Goal: Task Accomplishment & Management: Manage account settings

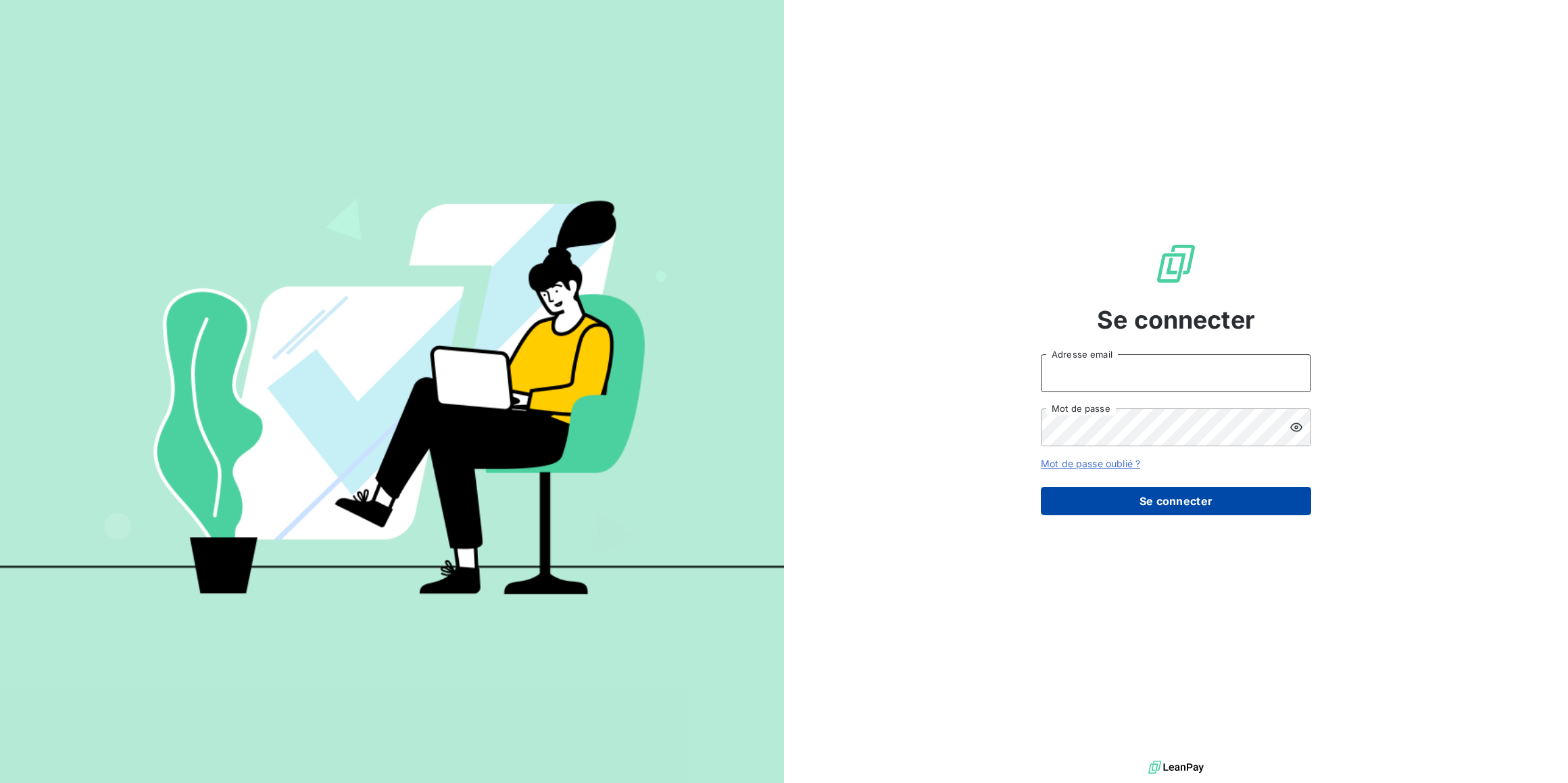
type input "aurelie@calvoelectricite.fr"
click at [1225, 509] on button "Se connecter" at bounding box center [1175, 500] width 271 height 29
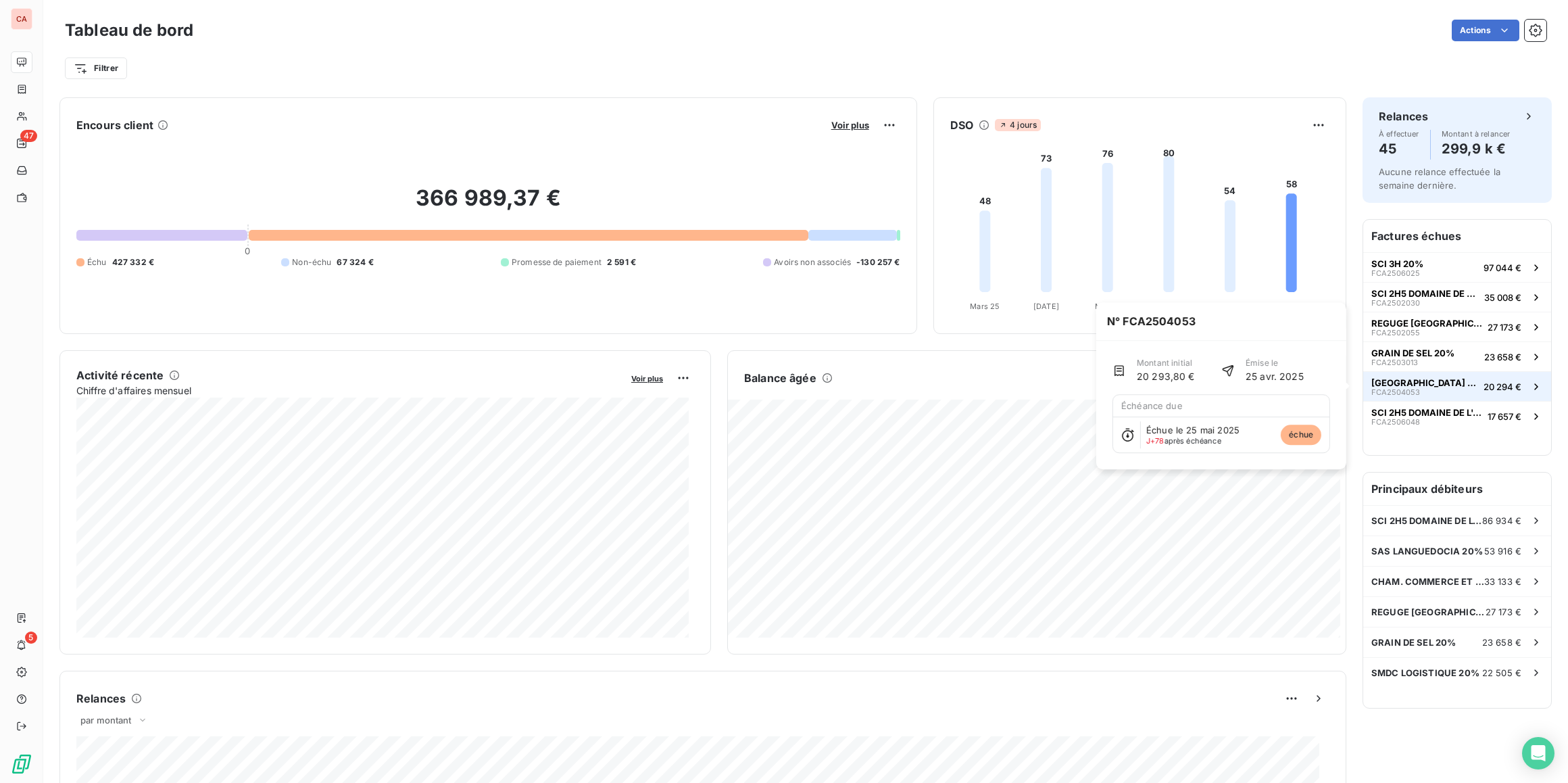
click at [1400, 383] on span "[GEOGRAPHIC_DATA] 20%" at bounding box center [1424, 382] width 106 height 11
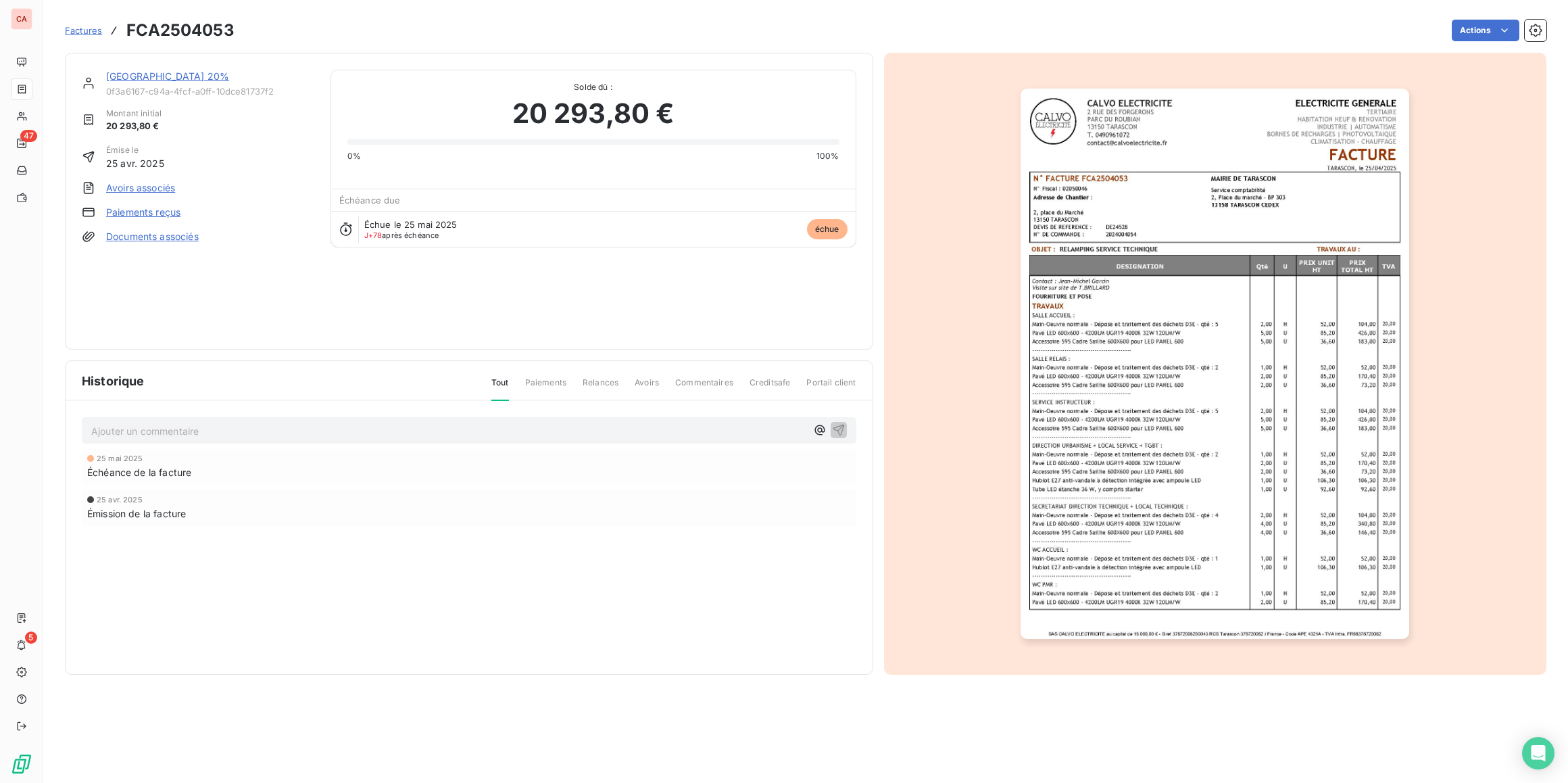
click at [142, 74] on link "[GEOGRAPHIC_DATA] 20%" at bounding box center [167, 76] width 123 height 12
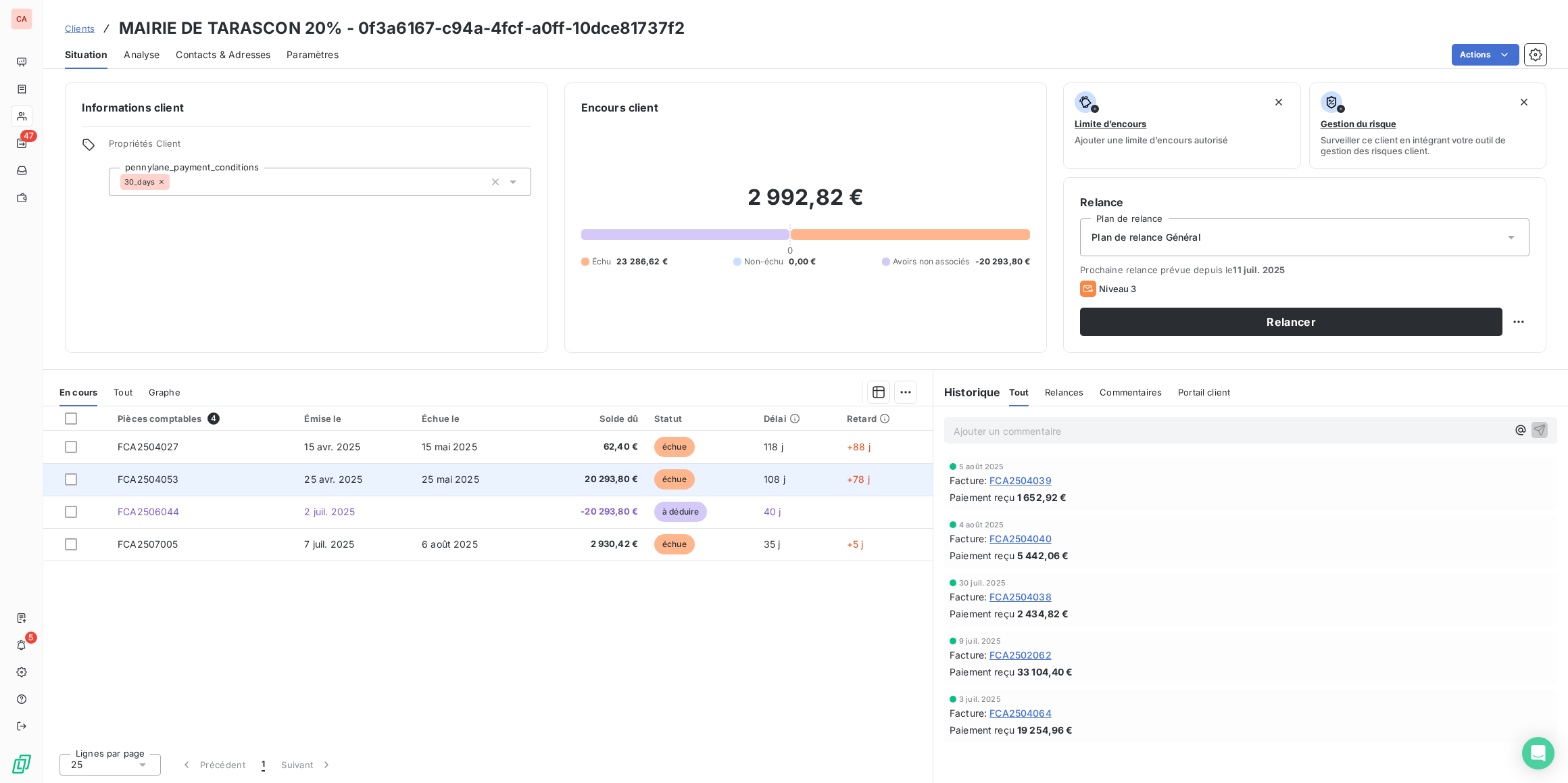
click at [499, 480] on td "25 mai 2025" at bounding box center [471, 479] width 116 height 33
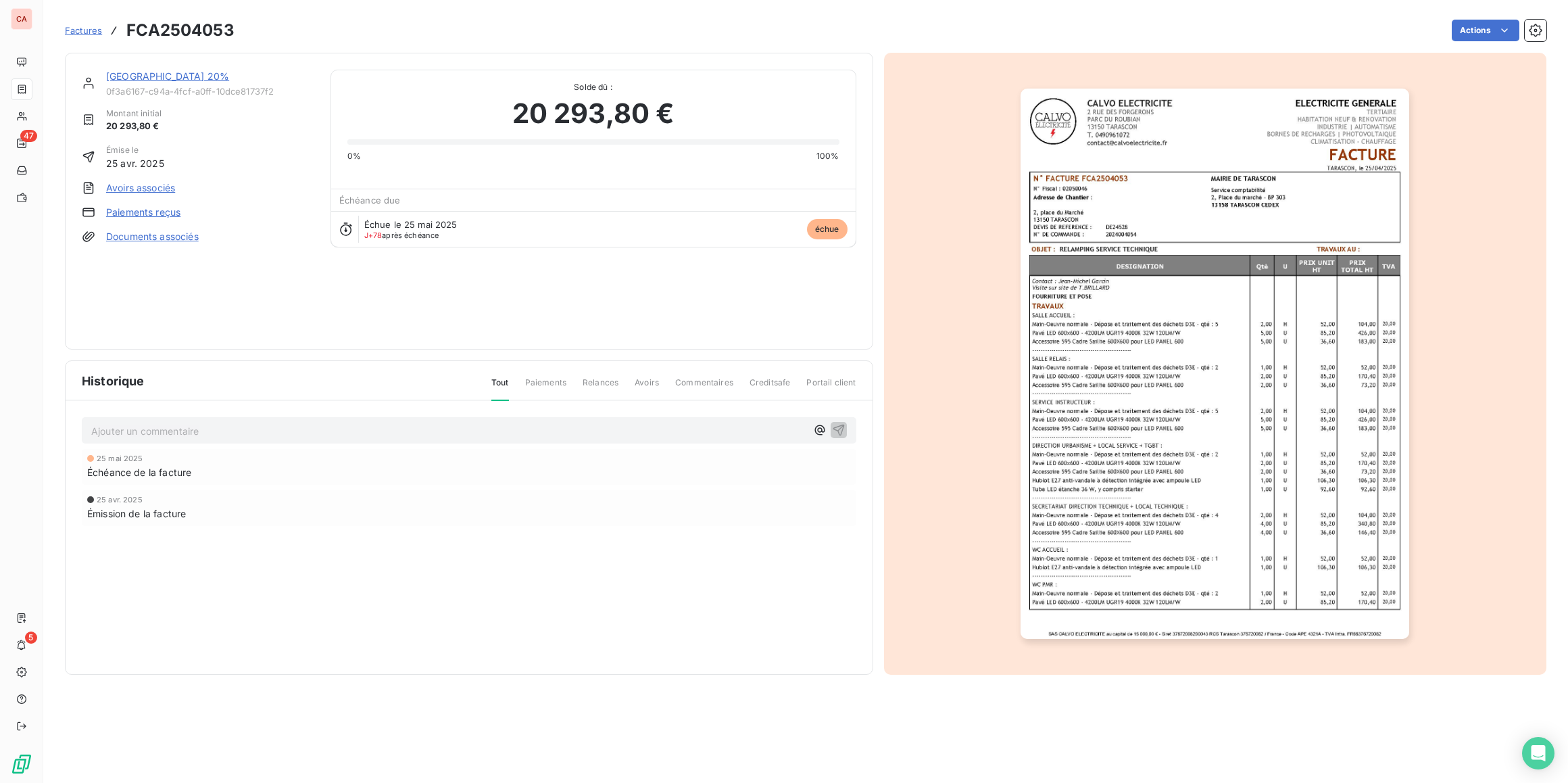
click at [78, 29] on span "Factures" at bounding box center [84, 30] width 37 height 11
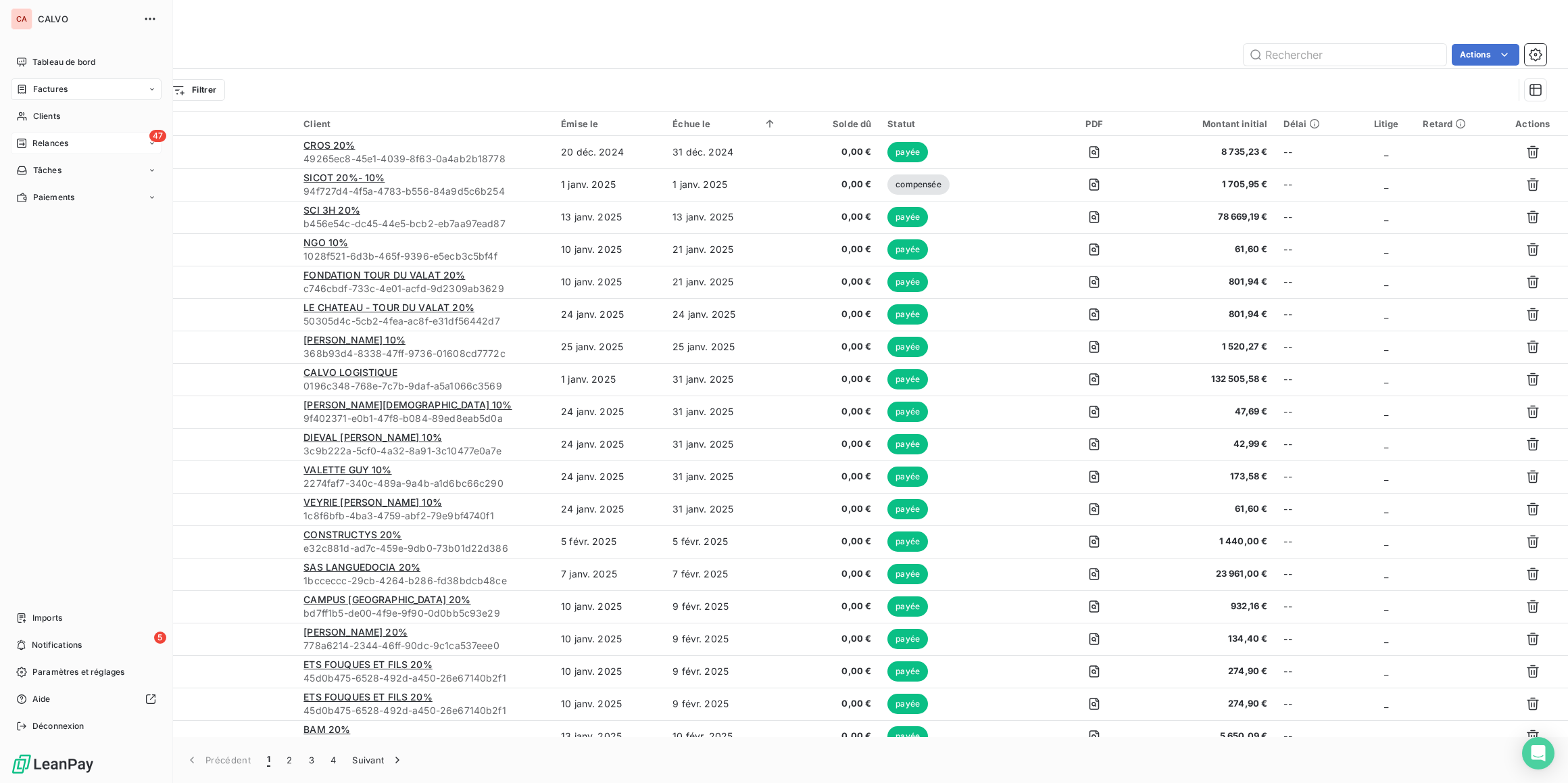
click at [50, 144] on span "Relances" at bounding box center [50, 143] width 35 height 12
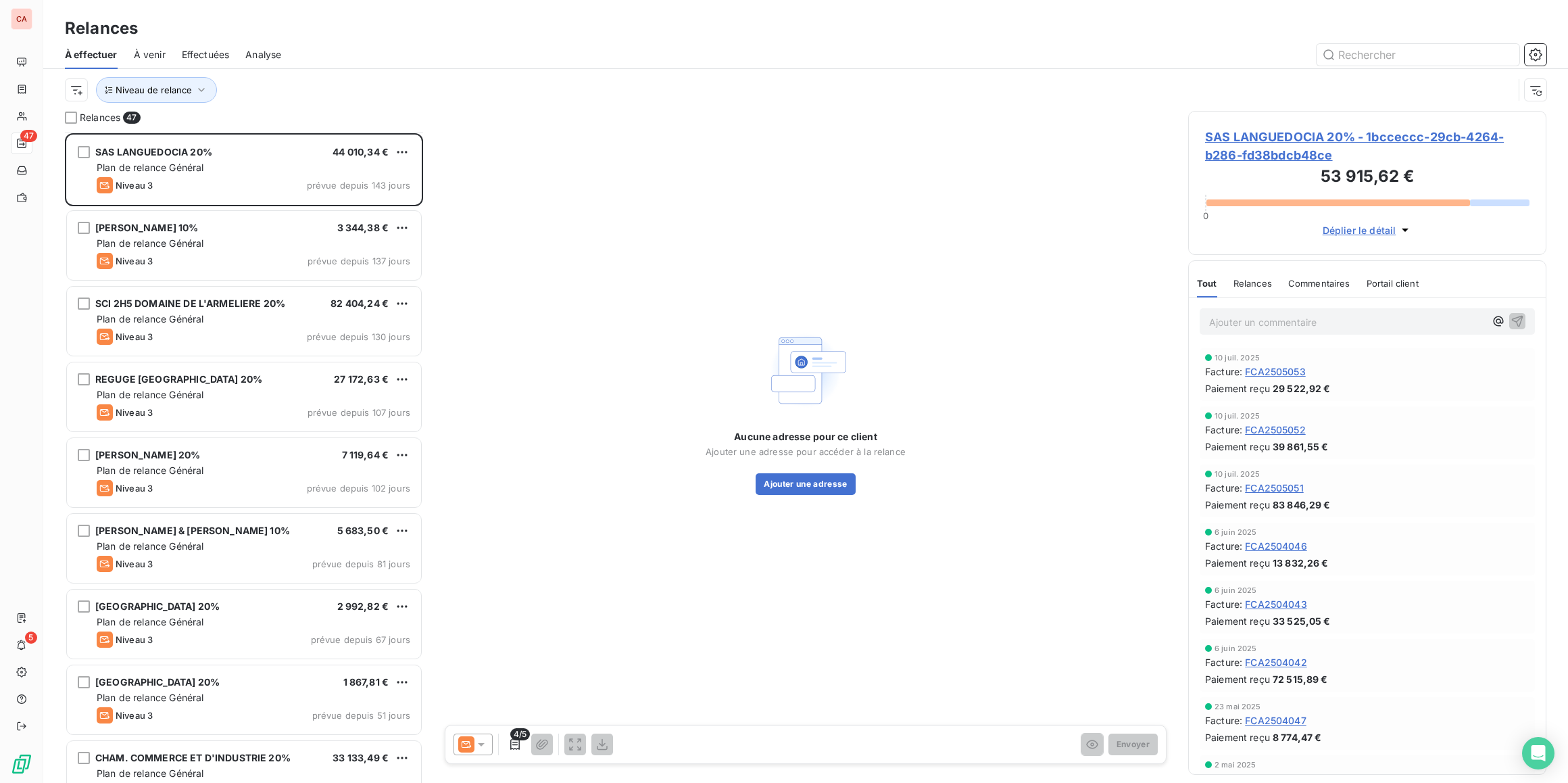
scroll to position [474, 0]
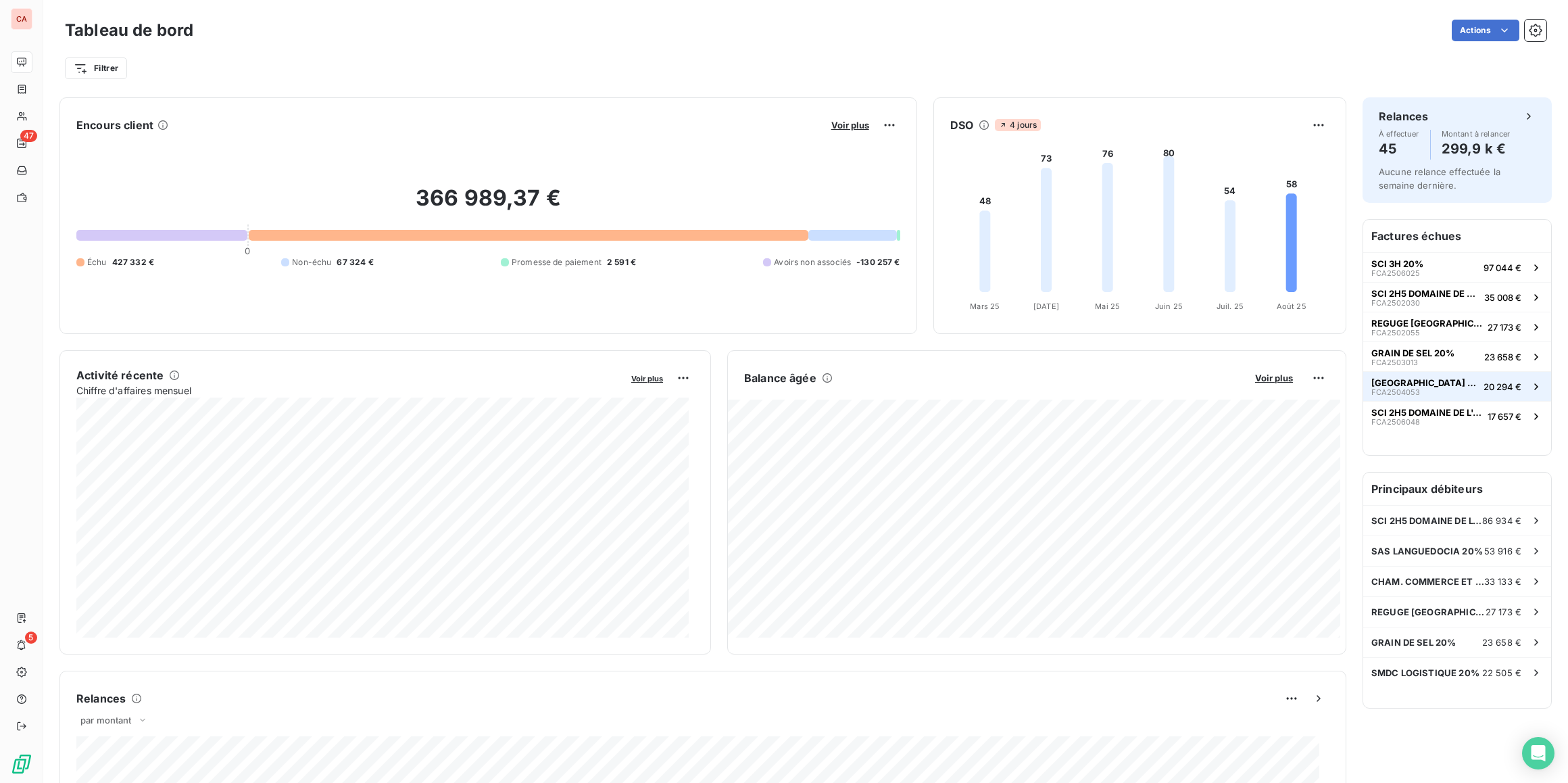
click at [1443, 387] on div "MAIRIE DE TARASCON 20% FCA2504053" at bounding box center [1424, 386] width 106 height 19
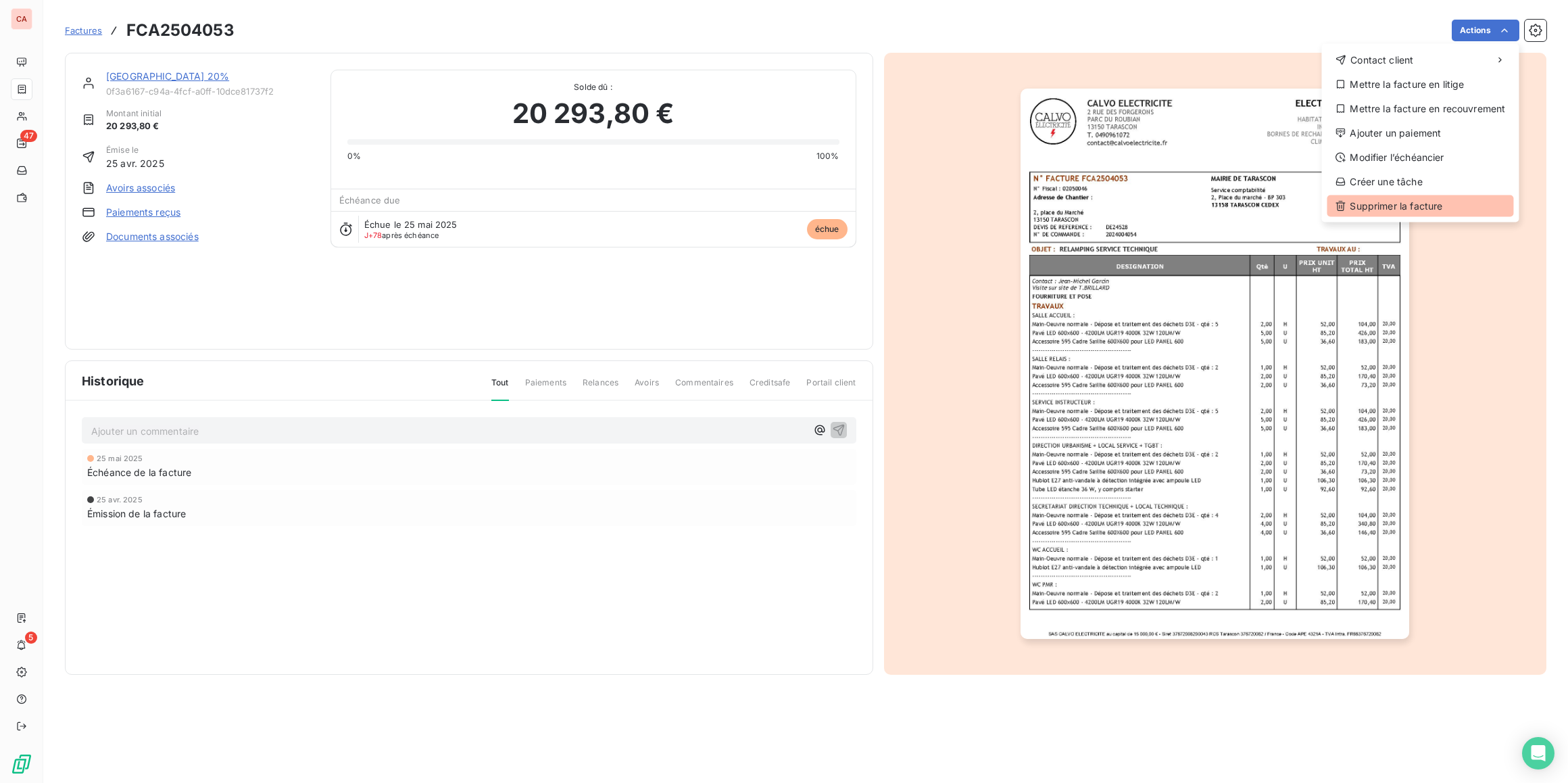
click at [1361, 209] on div "Supprimer la facture" at bounding box center [1419, 206] width 186 height 22
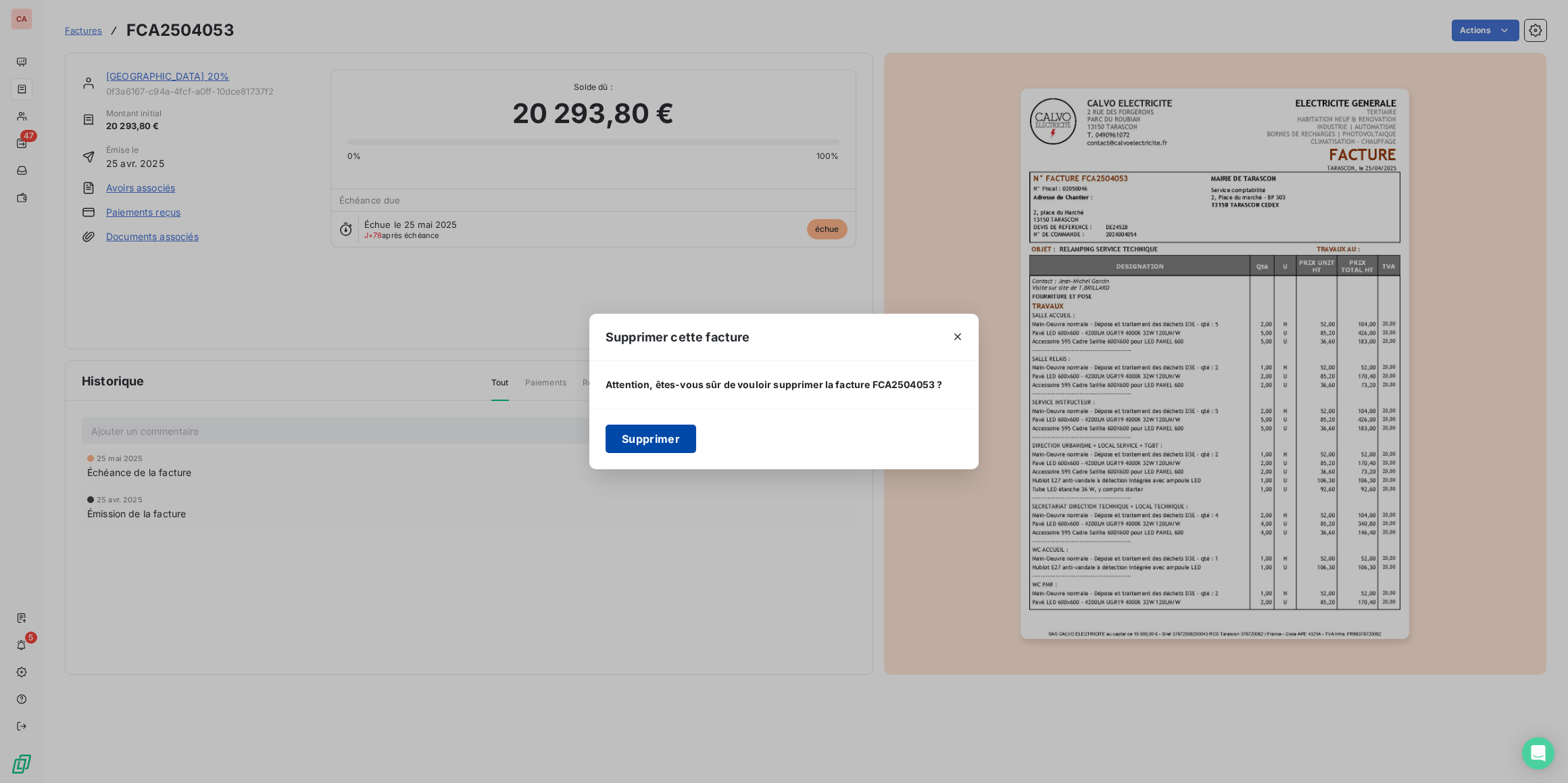
click at [659, 435] on button "Supprimer" at bounding box center [651, 438] width 91 height 29
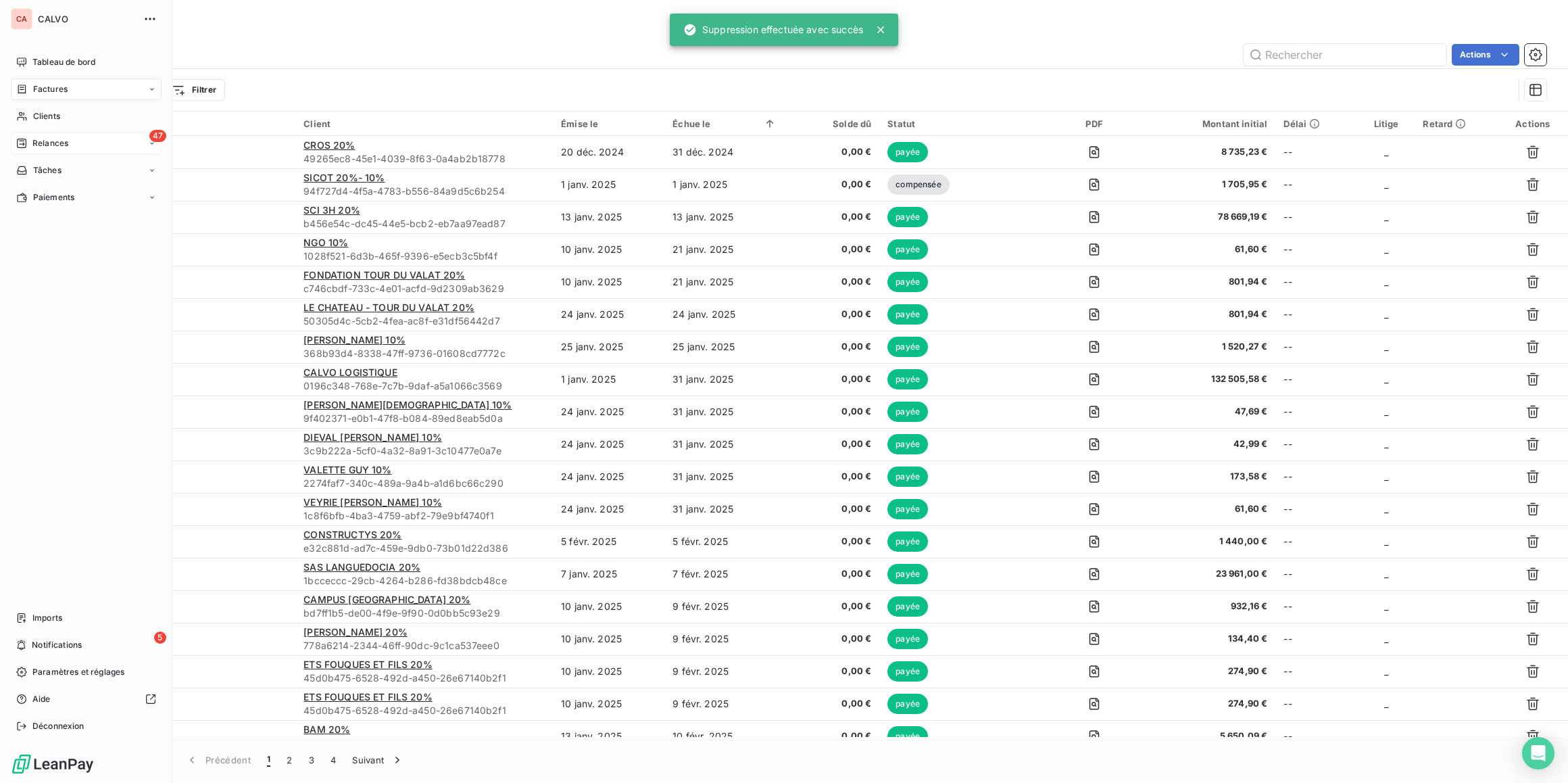
click at [53, 141] on span "Relances" at bounding box center [50, 143] width 35 height 12
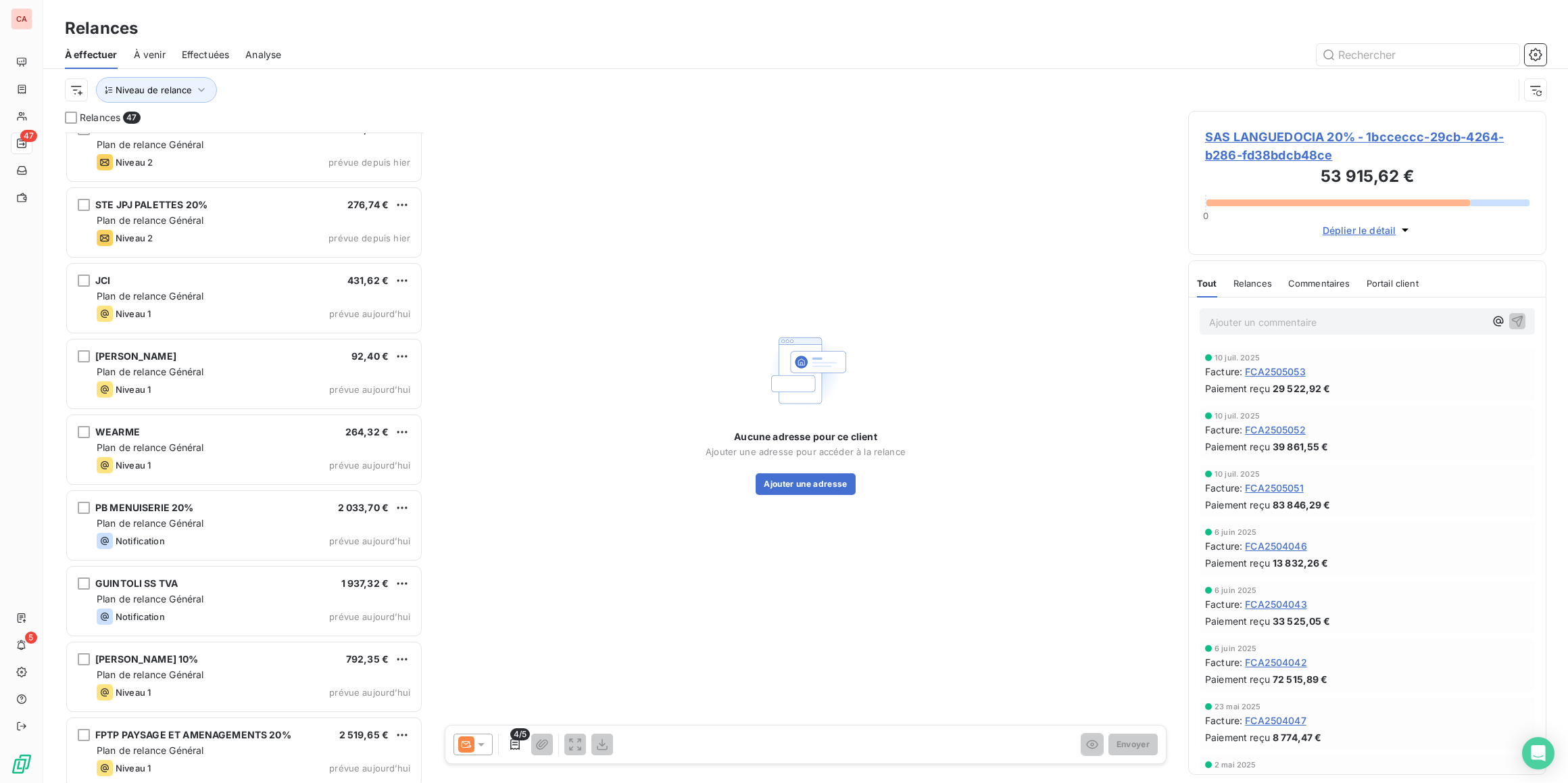
scroll to position [2908, 0]
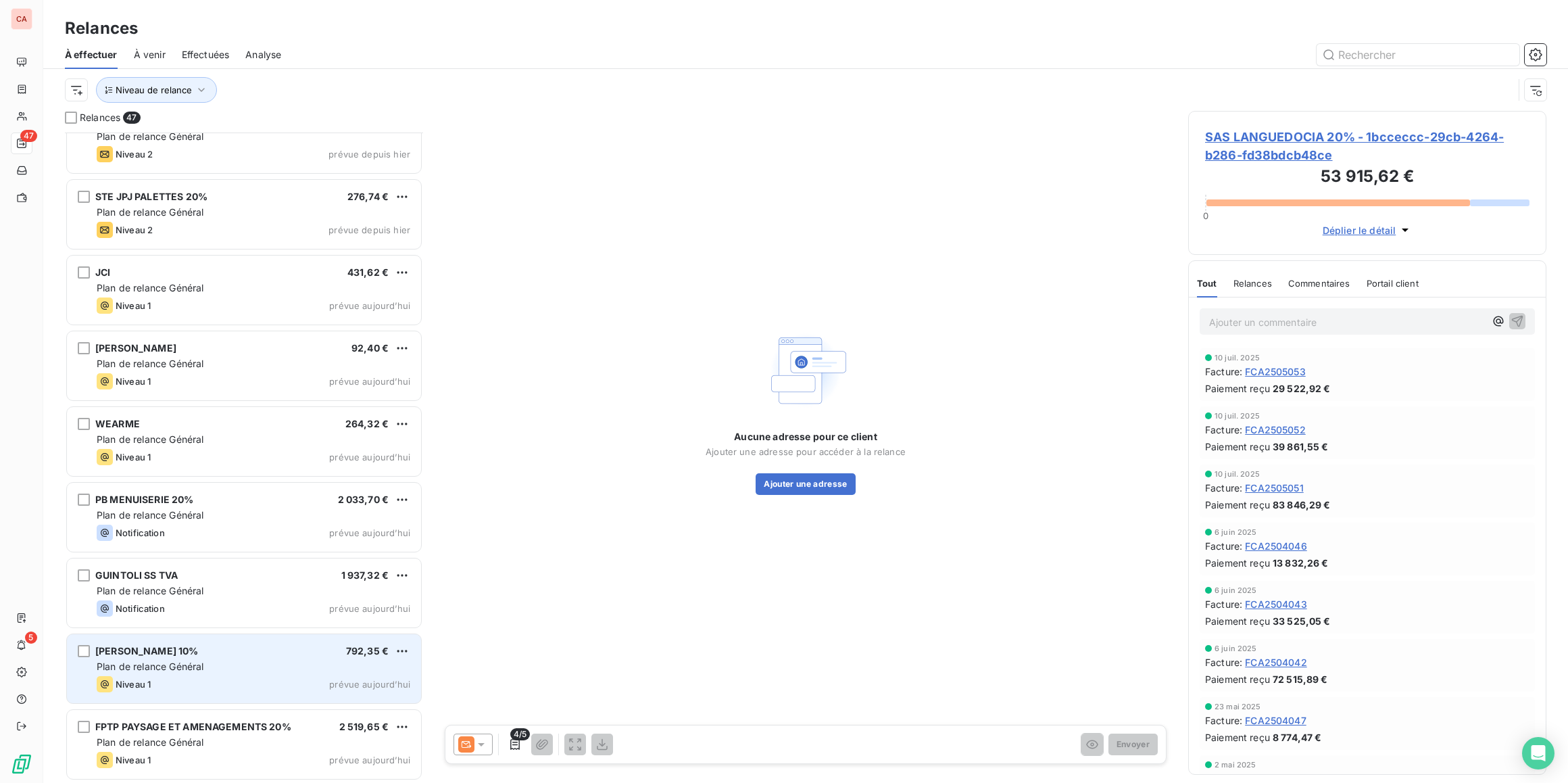
click at [275, 665] on div "Plan de relance Général" at bounding box center [253, 667] width 314 height 14
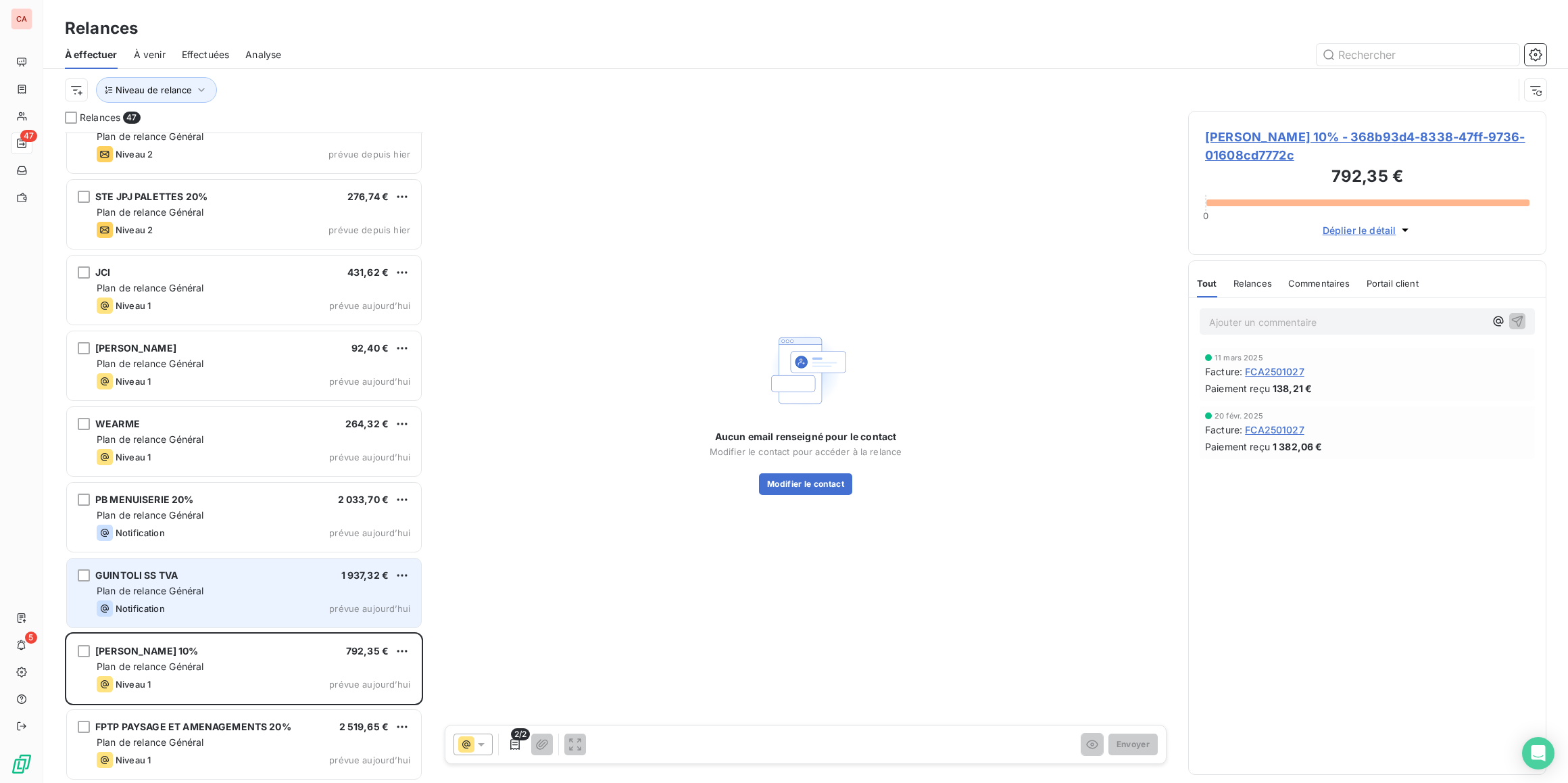
click at [193, 599] on div "GUINTOLI SS TVA 1 937,32 € Plan de relance Général Notification prévue aujourd’…" at bounding box center [244, 593] width 354 height 69
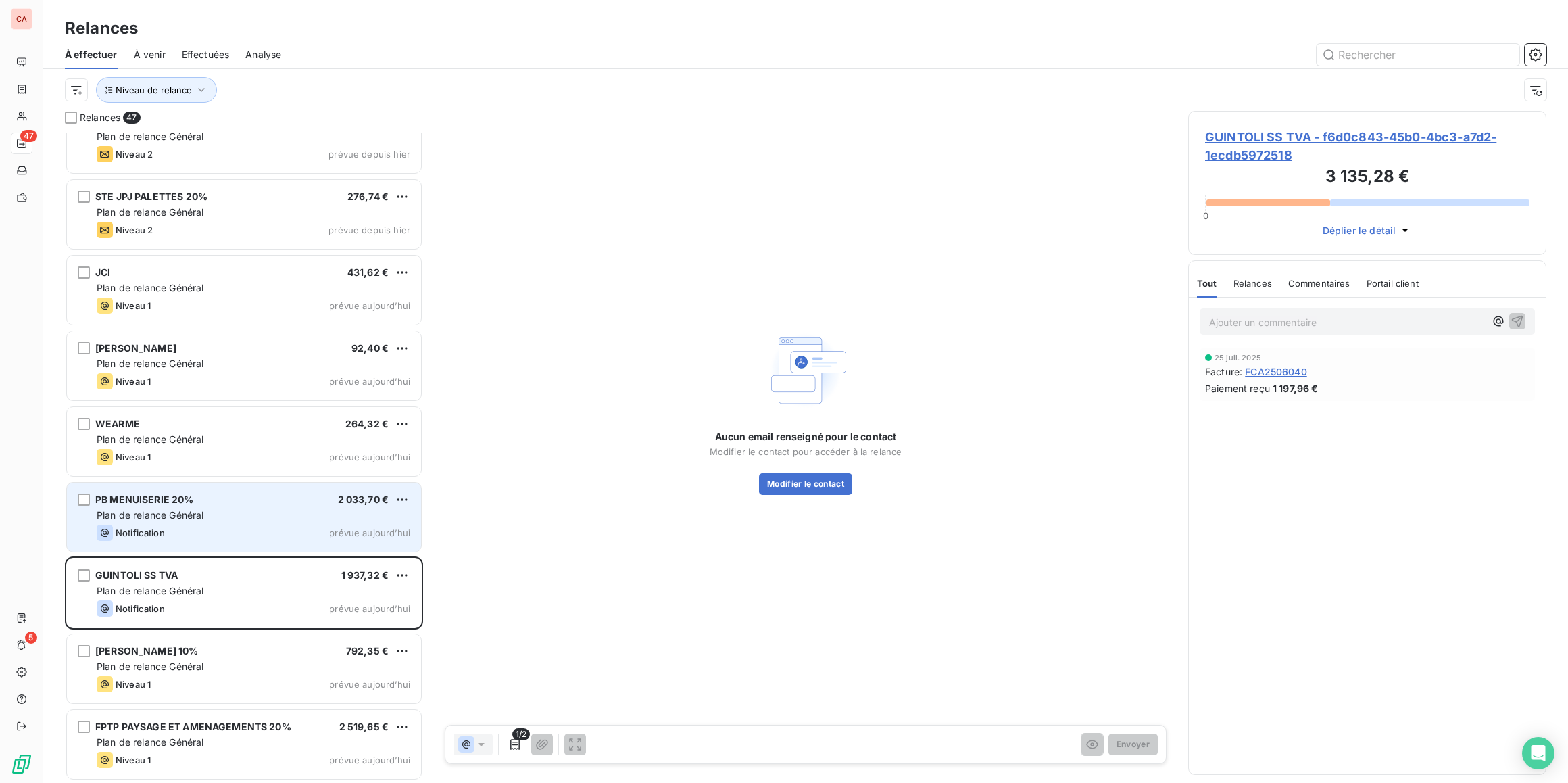
click at [210, 538] on div "Notification prévue aujourd’hui" at bounding box center [253, 533] width 314 height 16
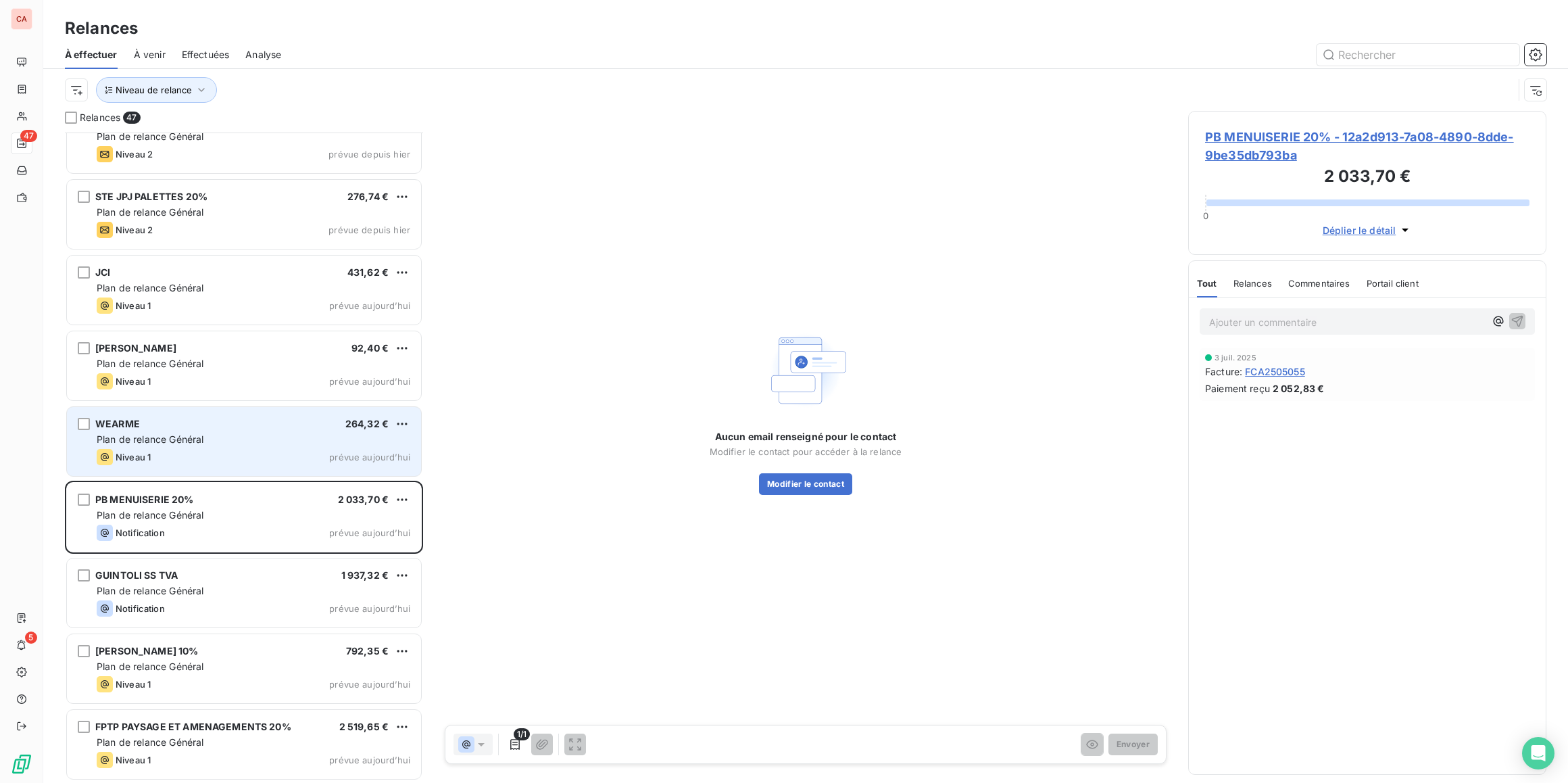
click at [195, 476] on div "WEARME 264,32 € Plan de relance Général Niveau 1 prévue aujourd’hui" at bounding box center [243, 441] width 355 height 70
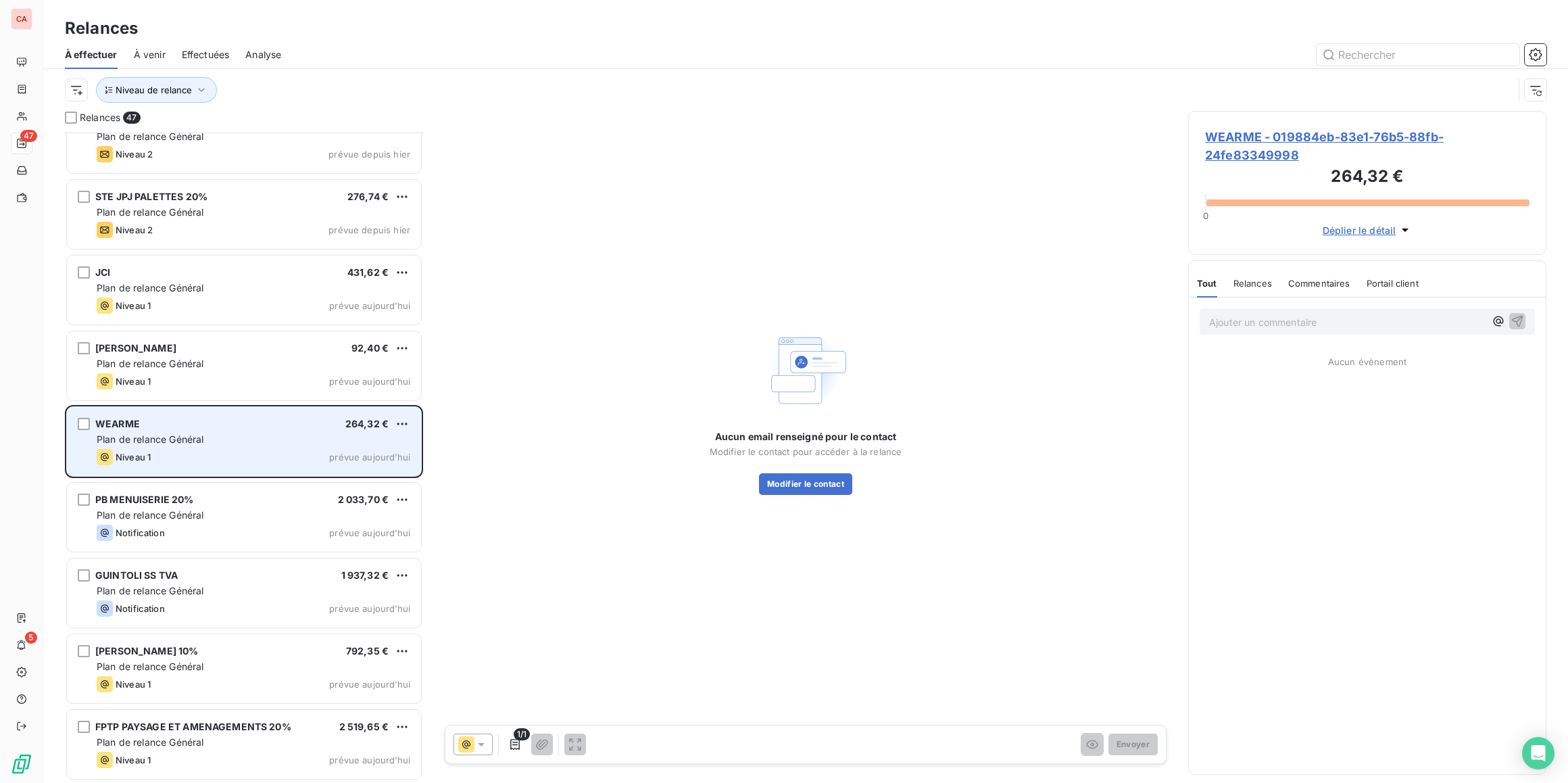
click at [201, 433] on span "Plan de relance Général" at bounding box center [150, 439] width 106 height 12
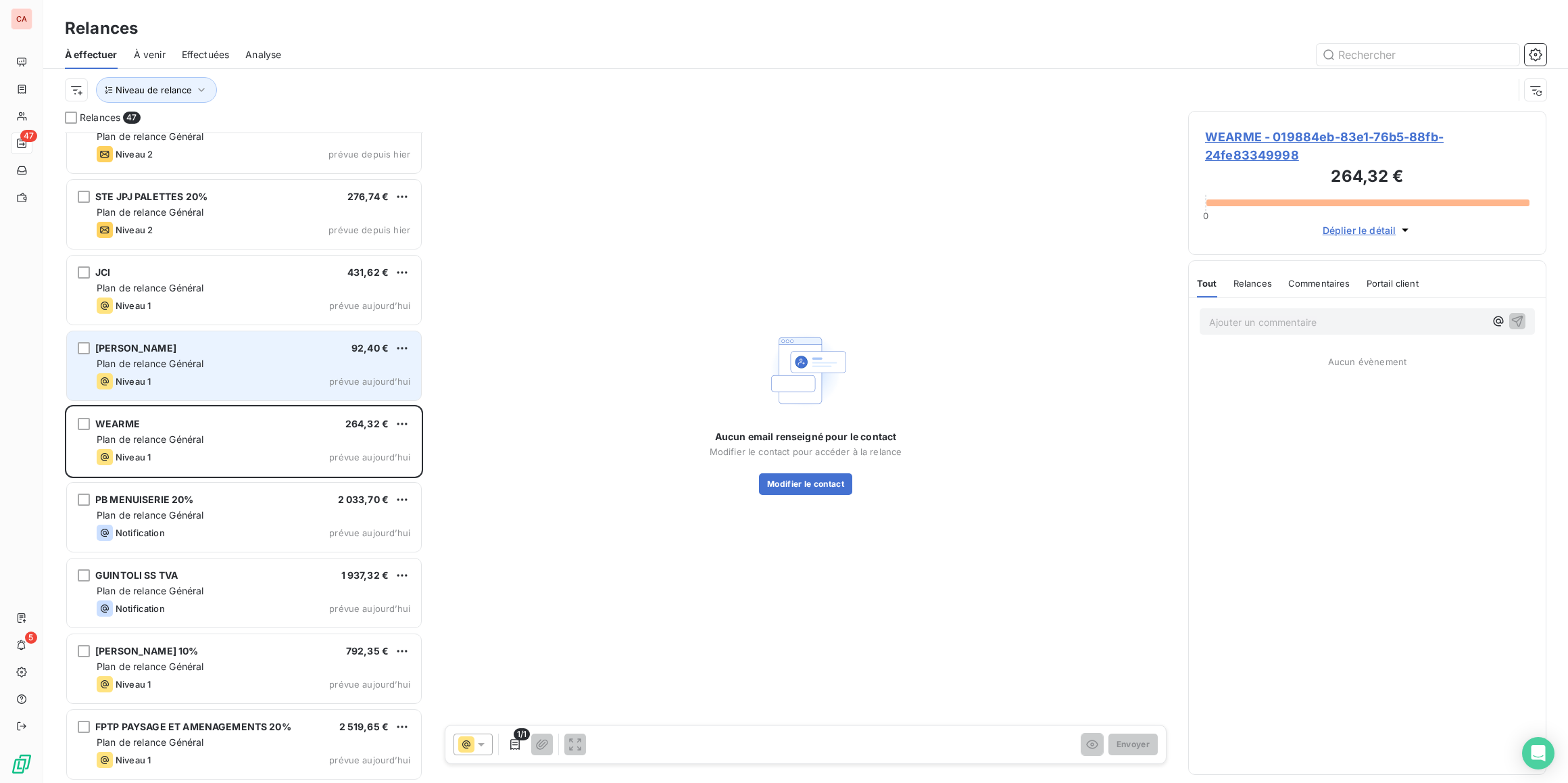
click at [219, 349] on div "DURAND Auguste 92,40 €" at bounding box center [253, 348] width 314 height 12
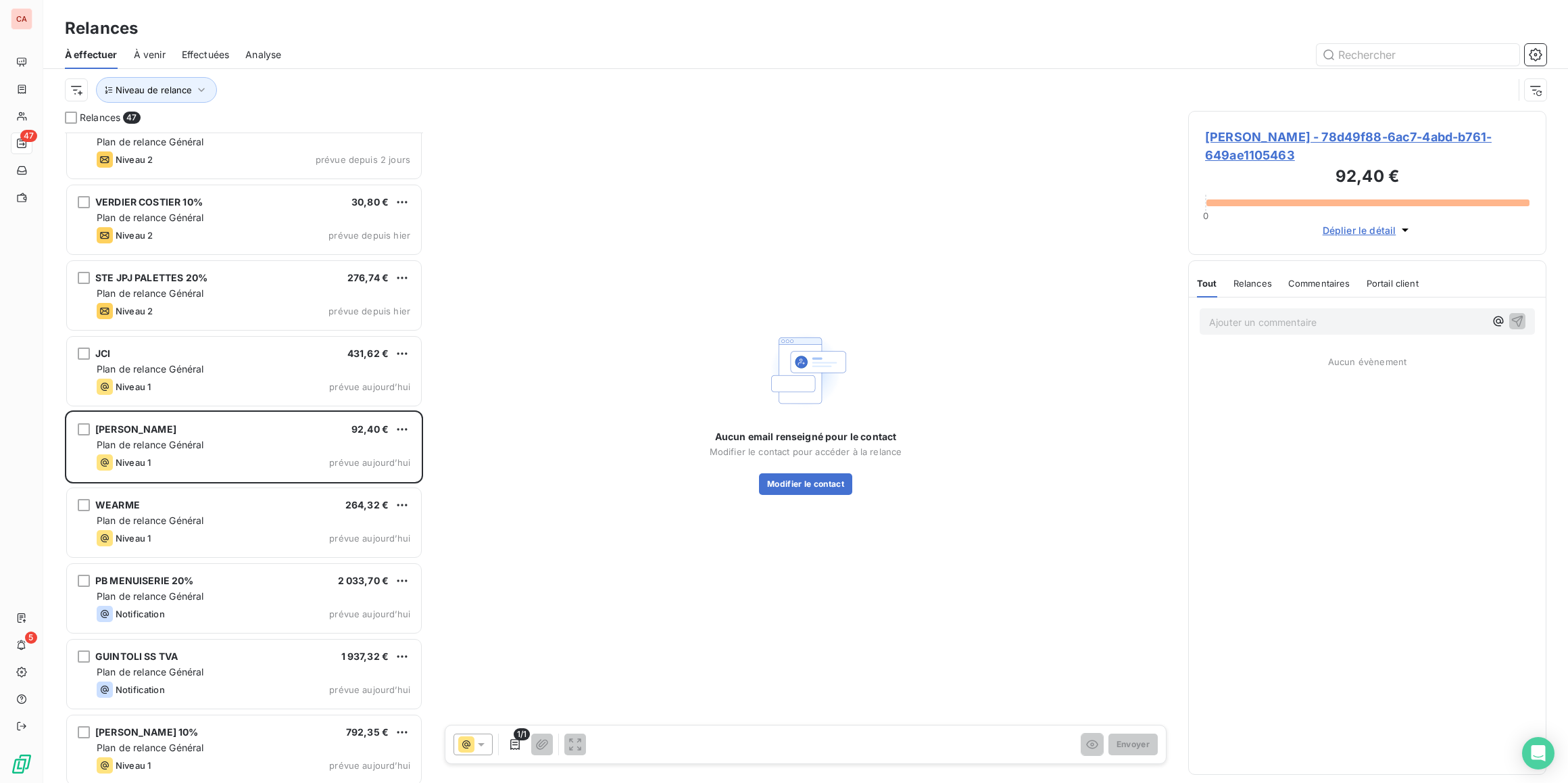
scroll to position [2706, 0]
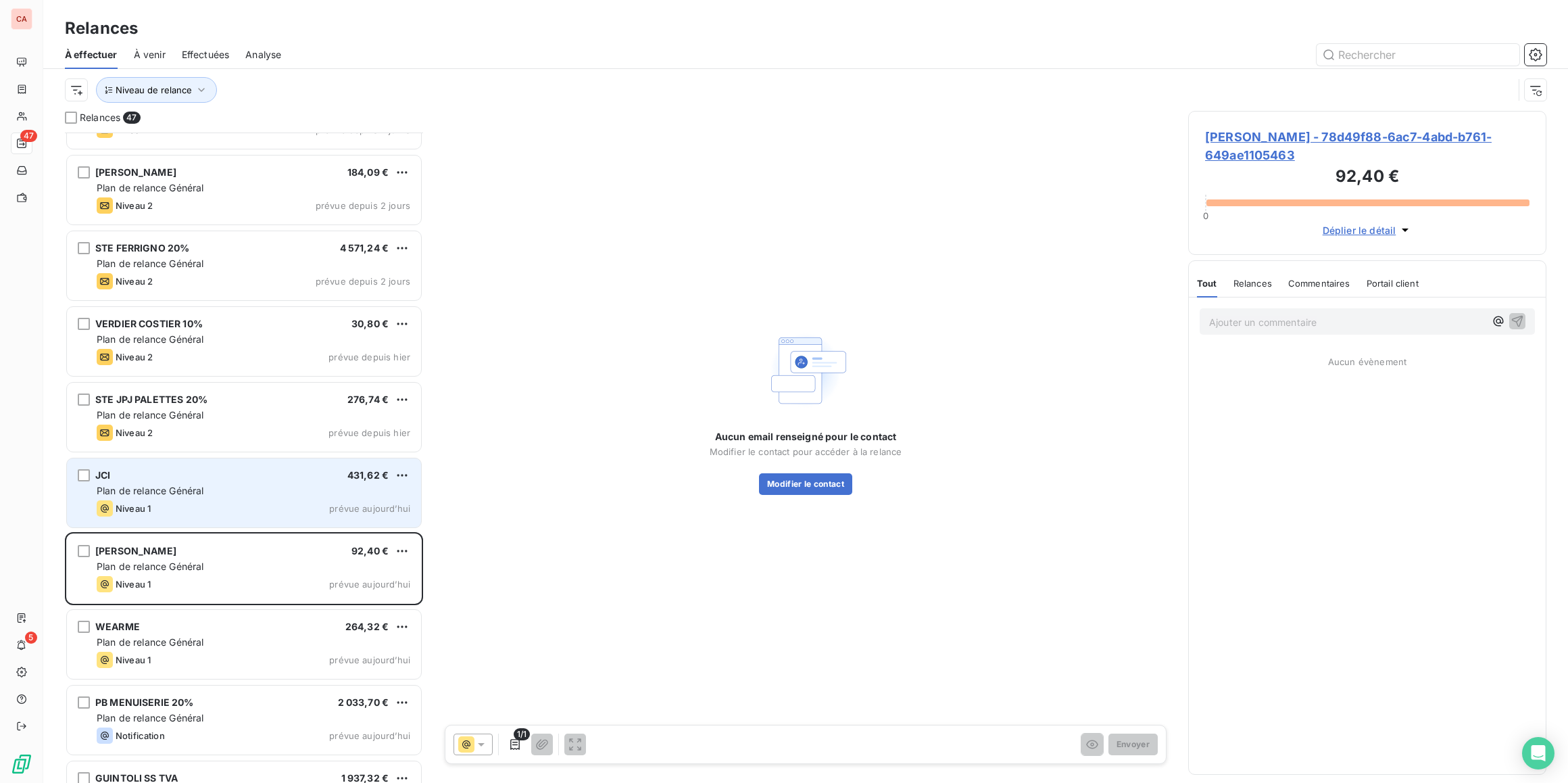
click at [225, 509] on div "Niveau 1 prévue aujourd’hui" at bounding box center [253, 508] width 314 height 16
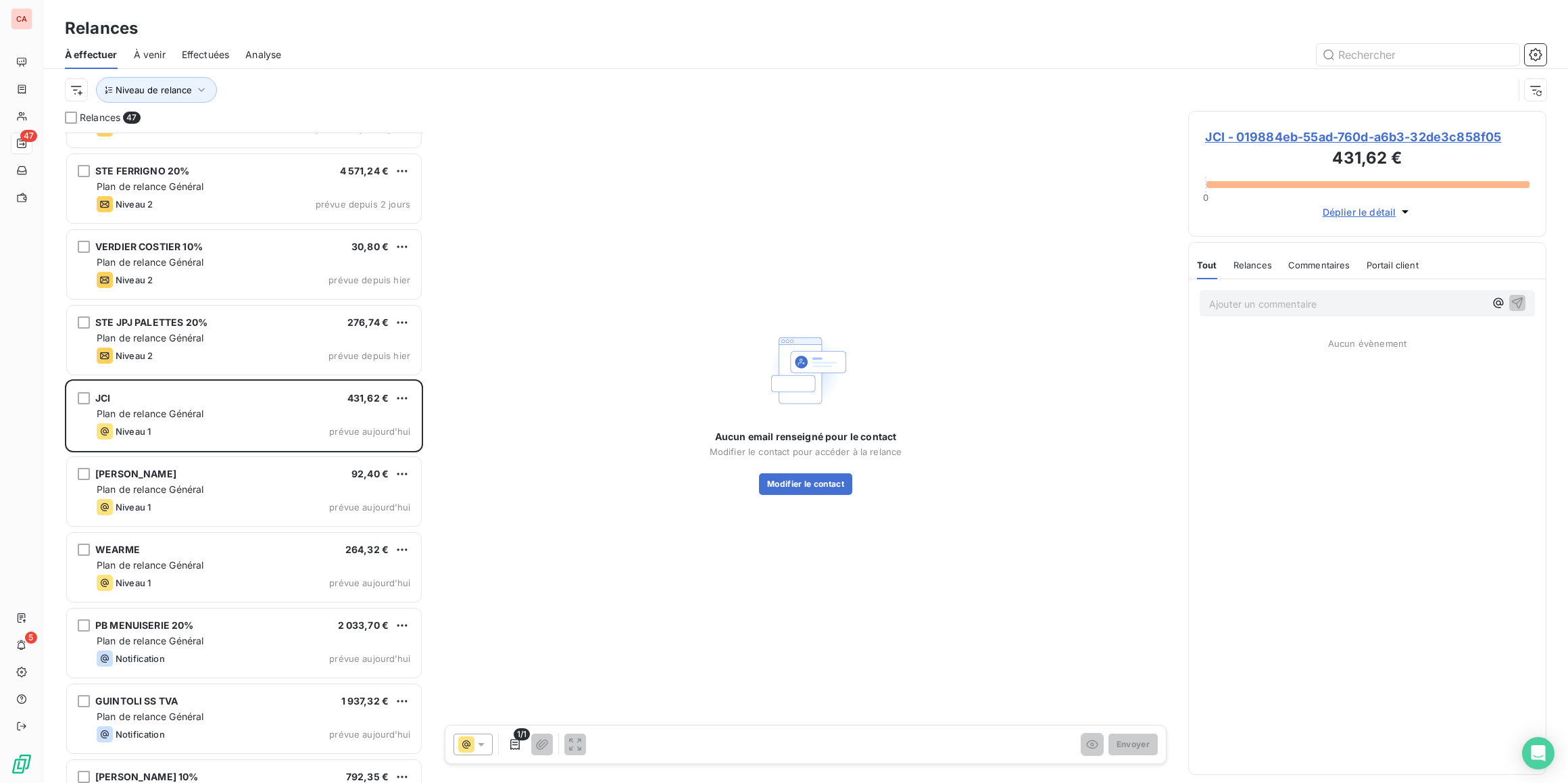
scroll to position [2839, 0]
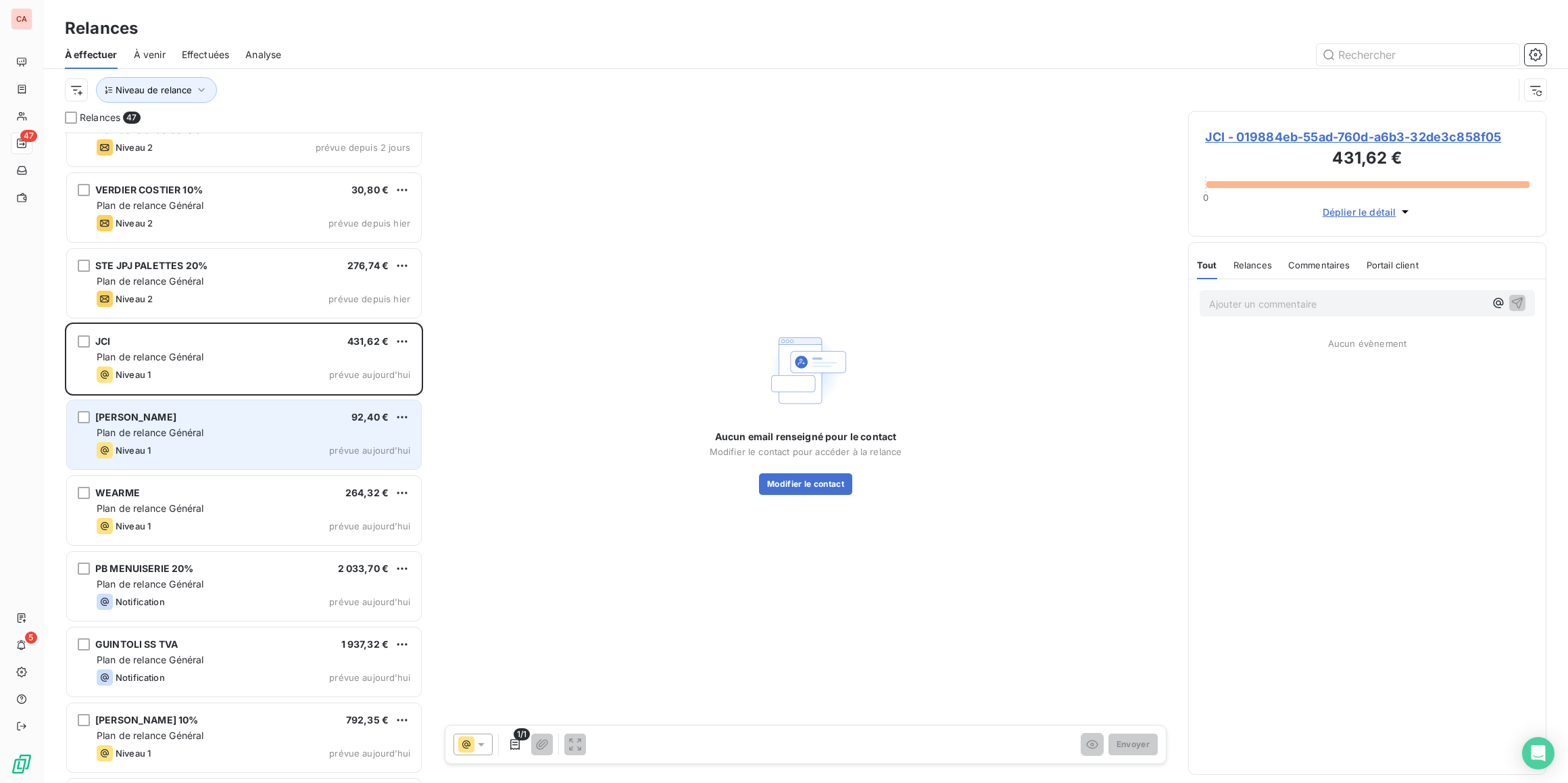
click at [240, 433] on div "Plan de relance Général" at bounding box center [253, 432] width 314 height 14
